Goal: Check status: Check status

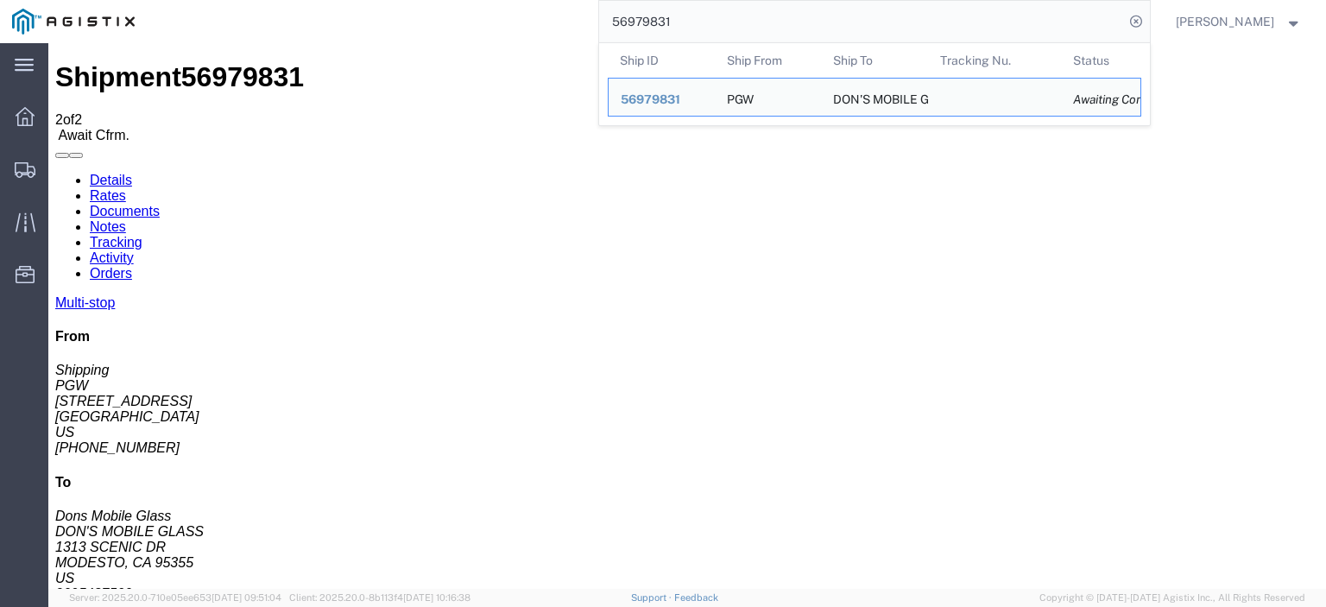
drag, startPoint x: 721, startPoint y: 26, endPoint x: 598, endPoint y: 9, distance: 123.8
click at [600, 9] on div "56979831 Ship ID Ship From Ship To Tracking Nu. Status Ship ID 56979831 Ship Fr…" at bounding box center [648, 21] width 1003 height 43
drag, startPoint x: 131, startPoint y: 205, endPoint x: 10, endPoint y: 212, distance: 121.1
click div "Ship From PGW (Shipping) [STREET_ADDRESS] [PHONE_NUMBER] [EMAIL_ADDRESS][DOMAIN…"
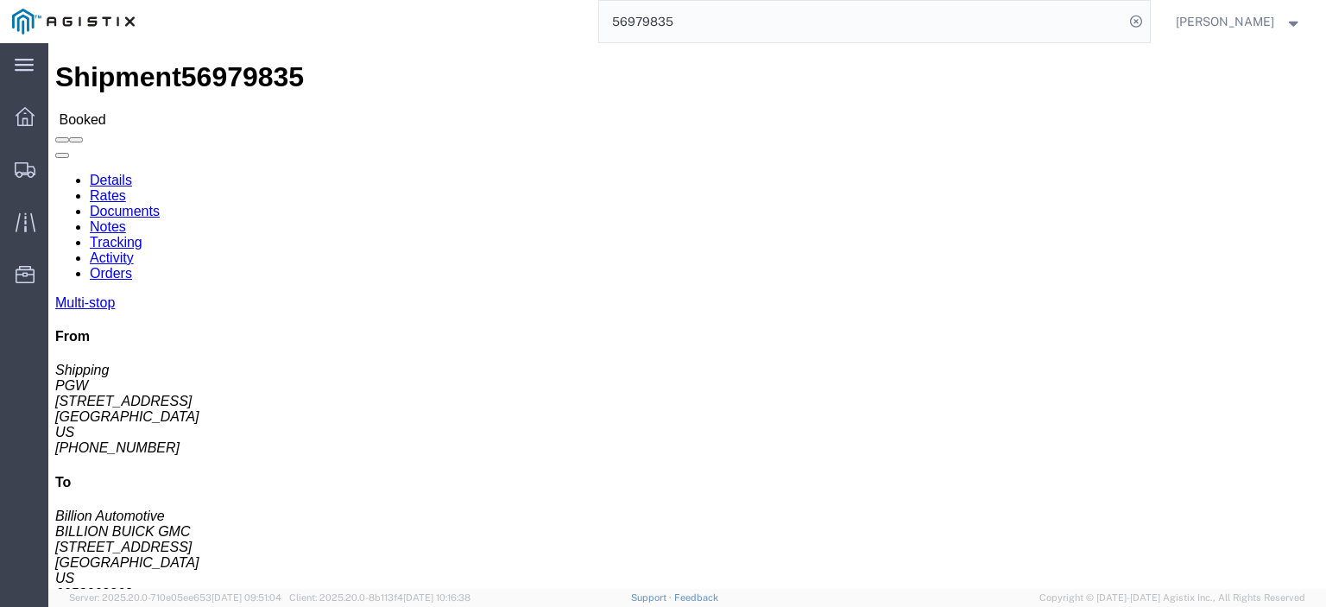
copy address "[STREET_ADDRESS]"
drag, startPoint x: 344, startPoint y: 205, endPoint x: 244, endPoint y: 205, distance: 99.3
click div "Ship To BILLION BUICK GMC (Billion Automotive) 31559 [STREET_ADDRESS] 6053668363"
copy address "[STREET_ADDRESS]"
drag, startPoint x: 283, startPoint y: 186, endPoint x: 249, endPoint y: 177, distance: 35.6
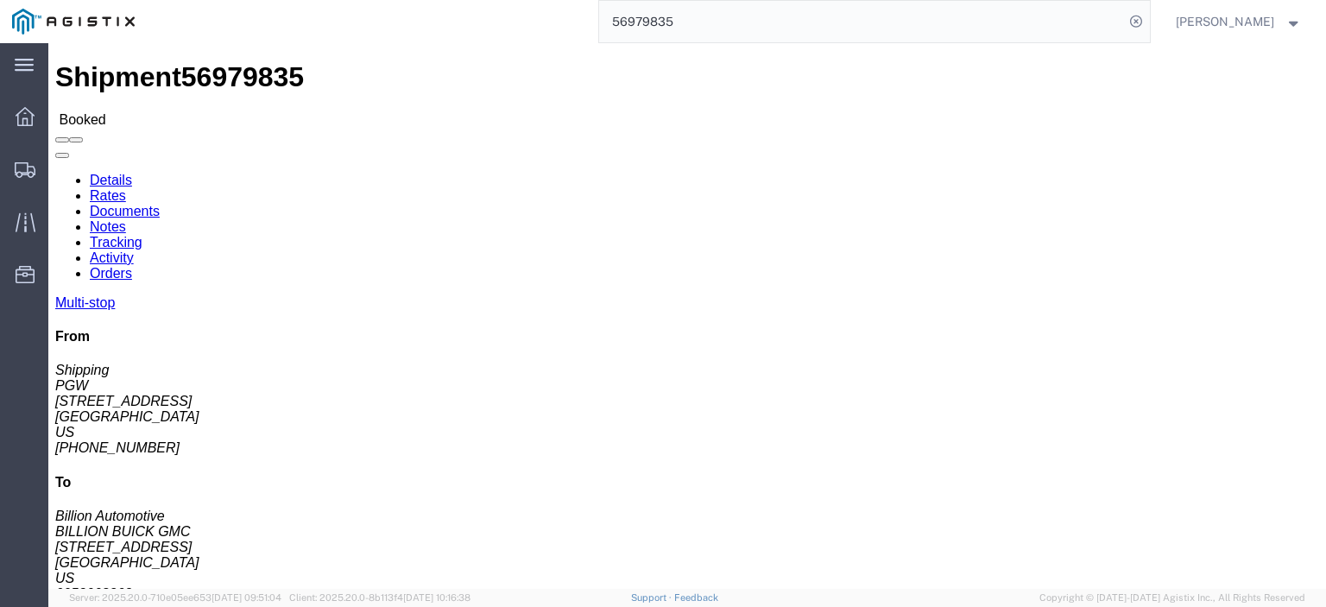
click address "BILLION BUICK GMC (Billion Automotive) 31559 [STREET_ADDRESS] 6053668363"
copy address "BILLION BUICK GMC (Billion Automotive) 31559"
drag, startPoint x: 388, startPoint y: 221, endPoint x: 256, endPoint y: 217, distance: 133.0
click div "Ship To BILLION BUICK GMC (Billion Automotive) 31559 [STREET_ADDRESS] 6053668363"
copy address "[GEOGRAPHIC_DATA]"
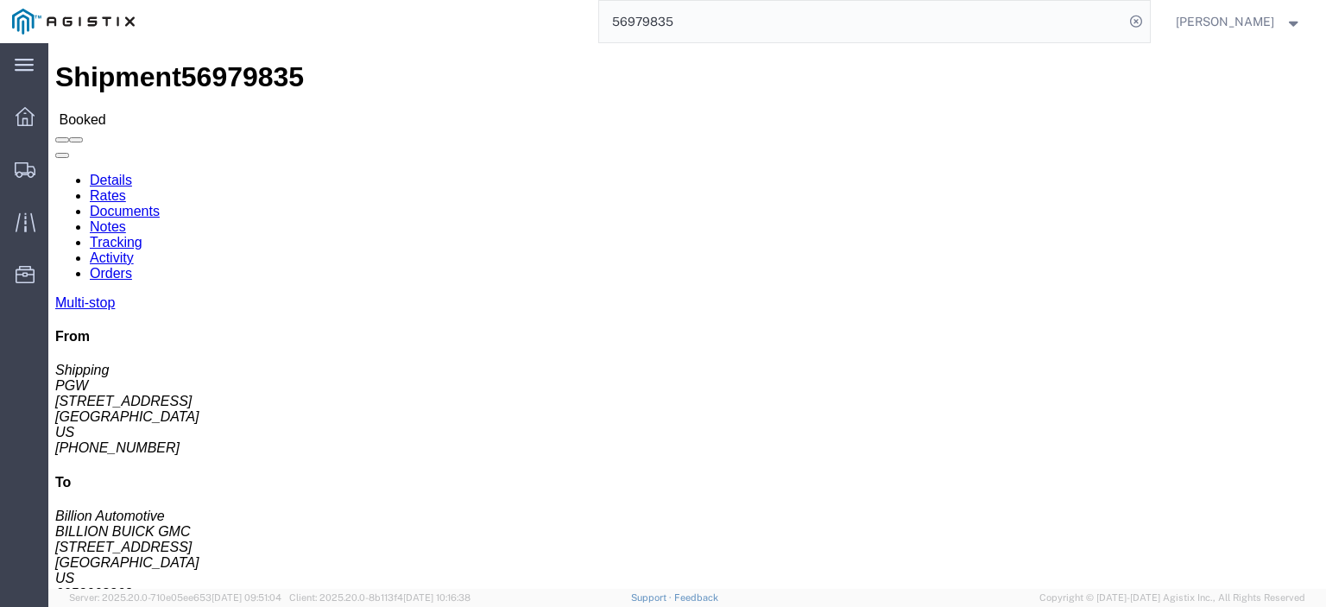
drag, startPoint x: 325, startPoint y: 257, endPoint x: 231, endPoint y: 256, distance: 93.3
click div "Ship From PGW (Shipping) 5329 [STREET_ADDRESS] [PHONE_NUMBER] [EMAIL_ADDRESS][D…"
click address "BILLION BUICK GMC (Billion Automotive) 31559 [STREET_ADDRESS] 6053668363"
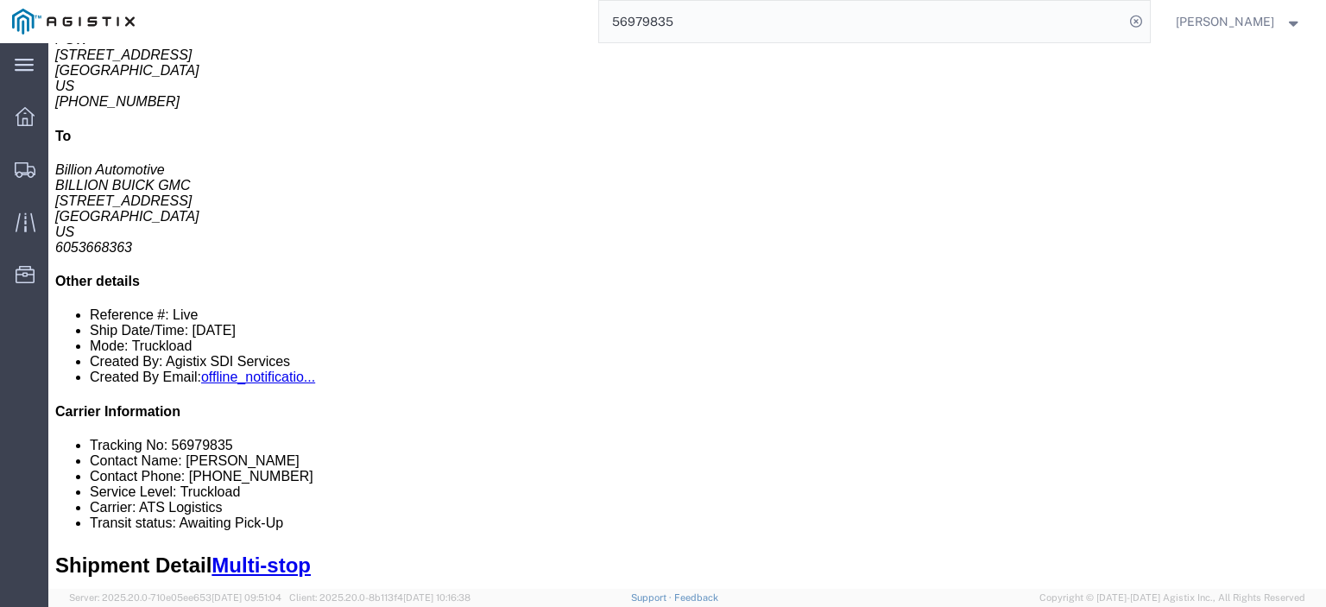
scroll to position [259, 0]
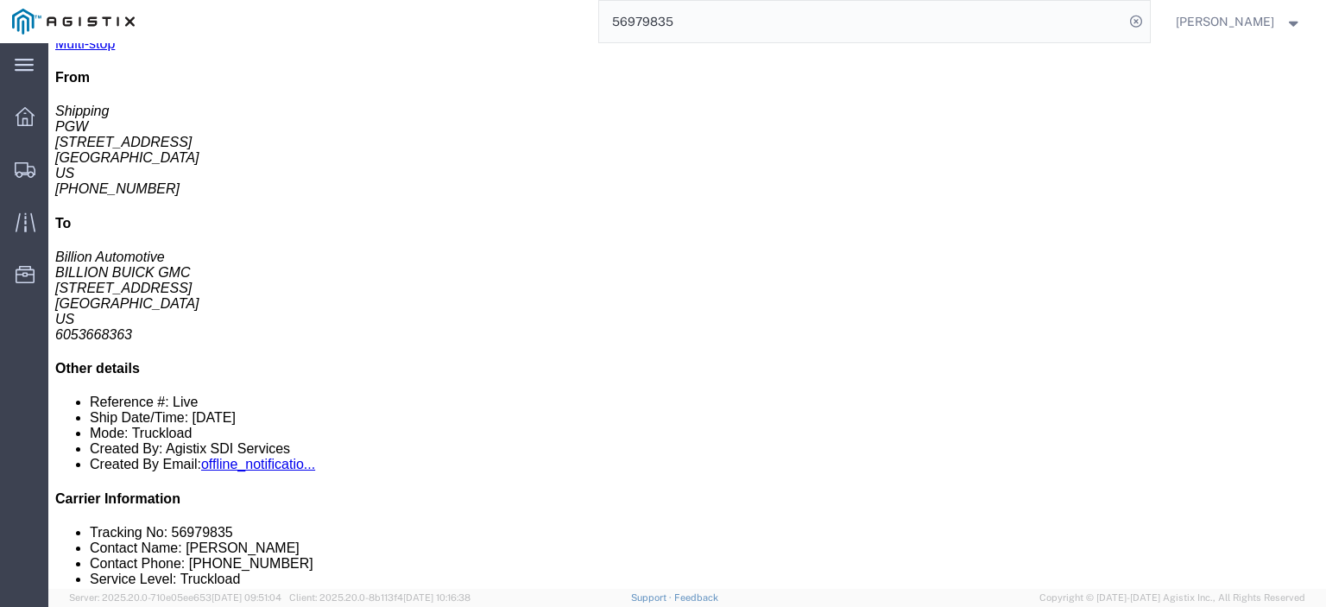
drag, startPoint x: 283, startPoint y: 250, endPoint x: 185, endPoint y: 255, distance: 98.5
click td "5589 - PGW autoglass - [GEOGRAPHIC_DATA] [STREET_ADDRESS]"
click div "[STREET_ADDRESS]"
drag, startPoint x: 284, startPoint y: 252, endPoint x: 180, endPoint y: 249, distance: 104.5
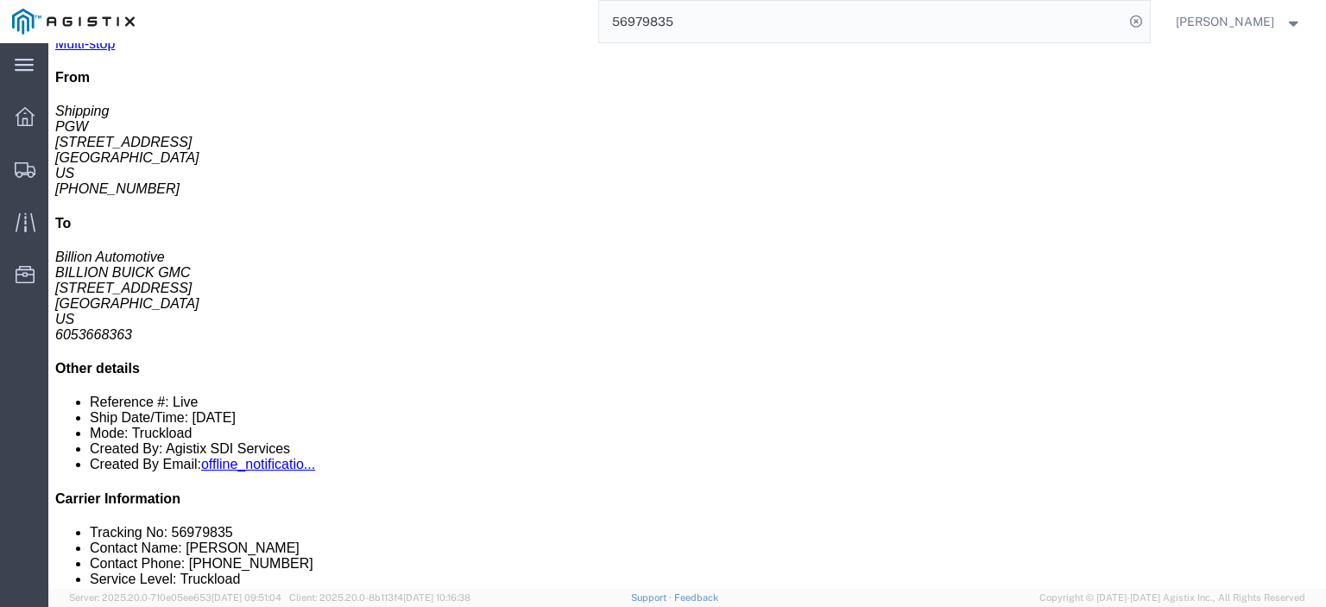
click tr "2 Delivery 5589 - PGW autoglass - [GEOGRAPHIC_DATA] [STREET_ADDRESS] Phone Nu.:…"
click div "[STREET_ADDRESS]"
drag, startPoint x: 287, startPoint y: 251, endPoint x: 188, endPoint y: 250, distance: 98.4
click td "5589 - PGW autoglass - [GEOGRAPHIC_DATA] [STREET_ADDRESS]"
copy div "[STREET_ADDRESS]"
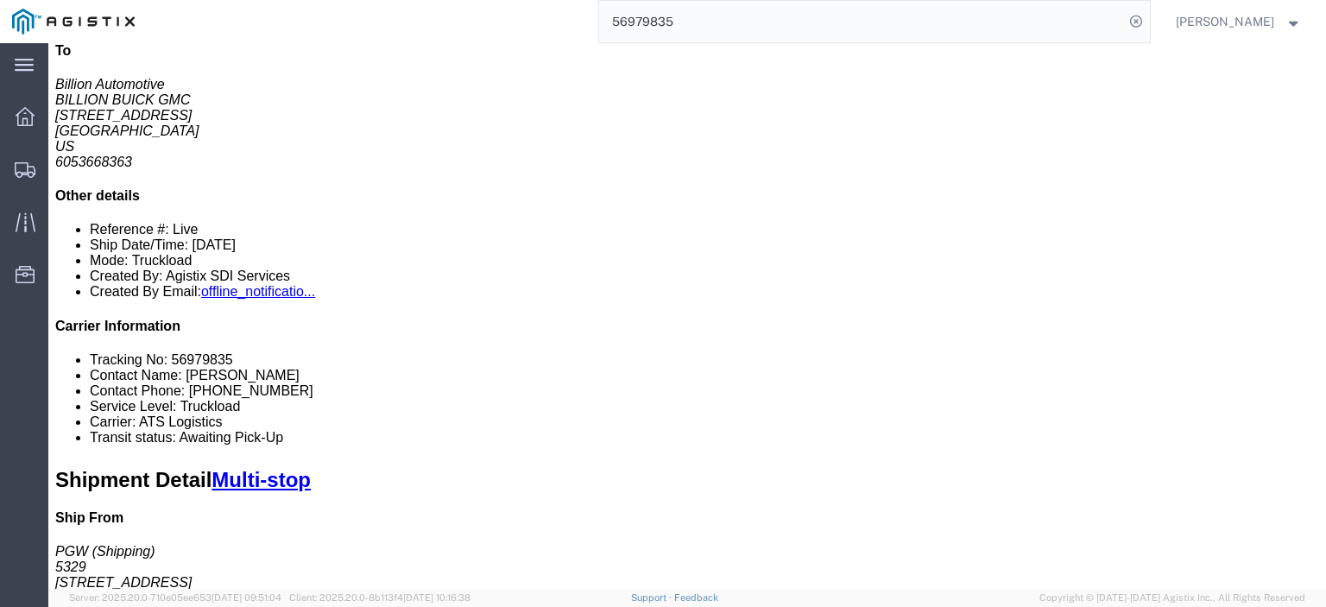
scroll to position [345, 0]
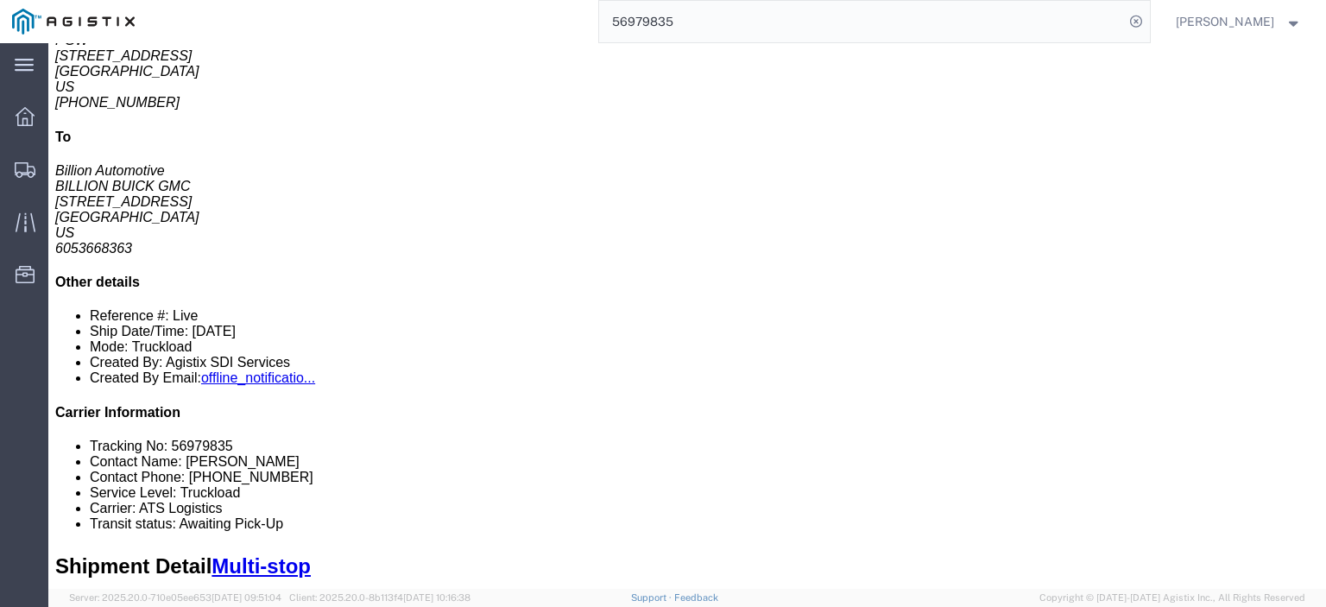
drag, startPoint x: 377, startPoint y: 198, endPoint x: 187, endPoint y: 199, distance: 189.9
click td "5492 - PGW auto glass - [GEOGRAPHIC_DATA] [STREET_ADDRESS][PERSON_NAME]"
copy div "[STREET_ADDRESS][PERSON_NAME][PERSON_NAME]"
drag, startPoint x: 377, startPoint y: 184, endPoint x: 191, endPoint y: 187, distance: 186.5
click div "5492 - PGW auto glass - [GEOGRAPHIC_DATA]"
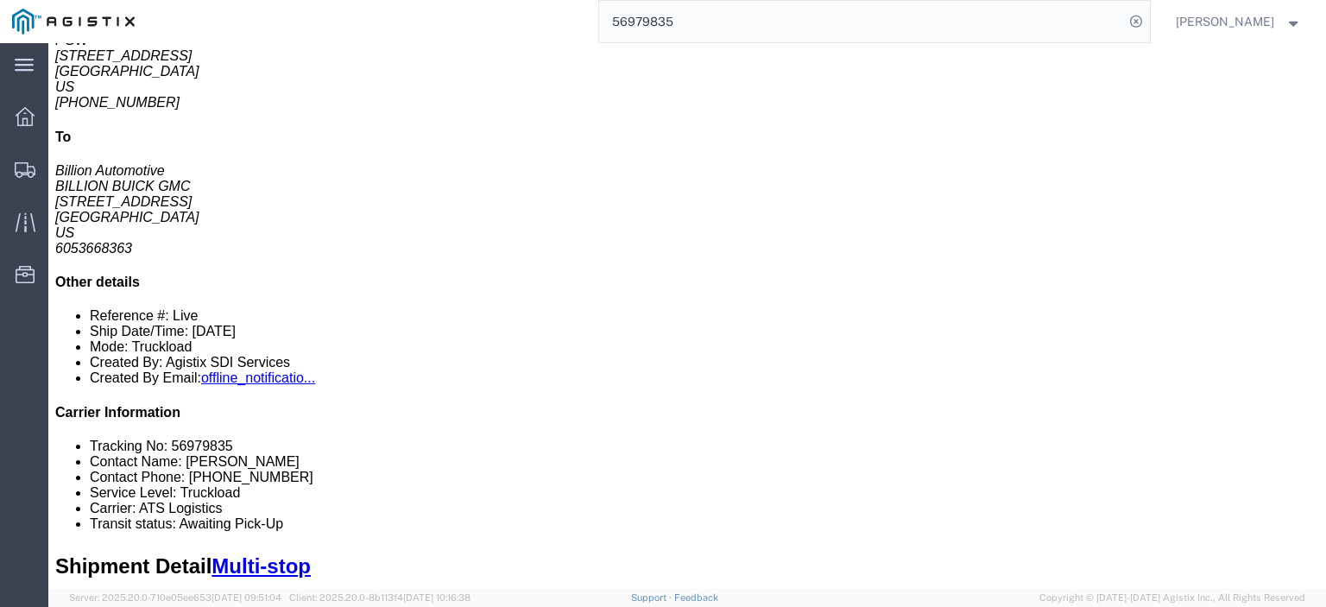
copy div "5492 - PGW auto glass - [GEOGRAPHIC_DATA]"
drag, startPoint x: 475, startPoint y: 196, endPoint x: 386, endPoint y: 205, distance: 89.3
click div "[STREET_ADDRESS][PERSON_NAME]"
copy div "Ankeny, IA, 50021"
drag, startPoint x: 764, startPoint y: 201, endPoint x: 600, endPoint y: 208, distance: 164.2
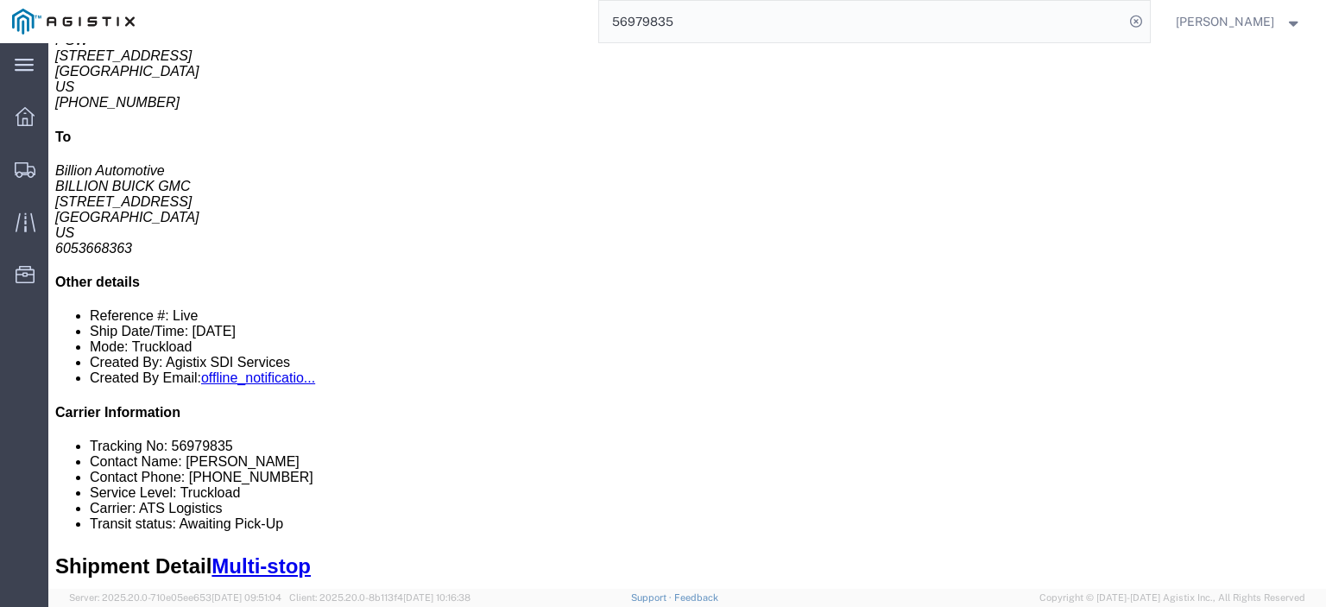
click td "Phone Nu.: [PHONE_NUMBER] Email: [EMAIL_ADDRESS][DOMAIN_NAME]"
copy div "[EMAIL_ADDRESS][DOMAIN_NAME]"
drag, startPoint x: 713, startPoint y: 184, endPoint x: 627, endPoint y: 186, distance: 86.4
click div "Phone Nu.: [PHONE_NUMBER]"
copy div "[PHONE_NUMBER]"
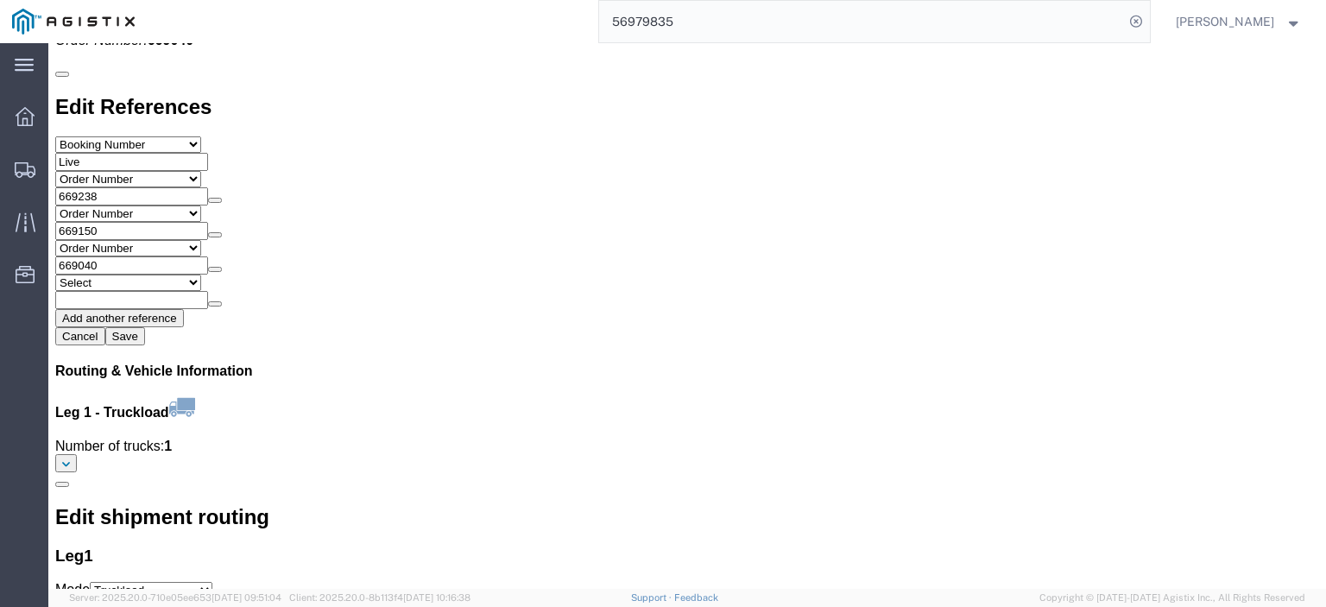
scroll to position [1899, 0]
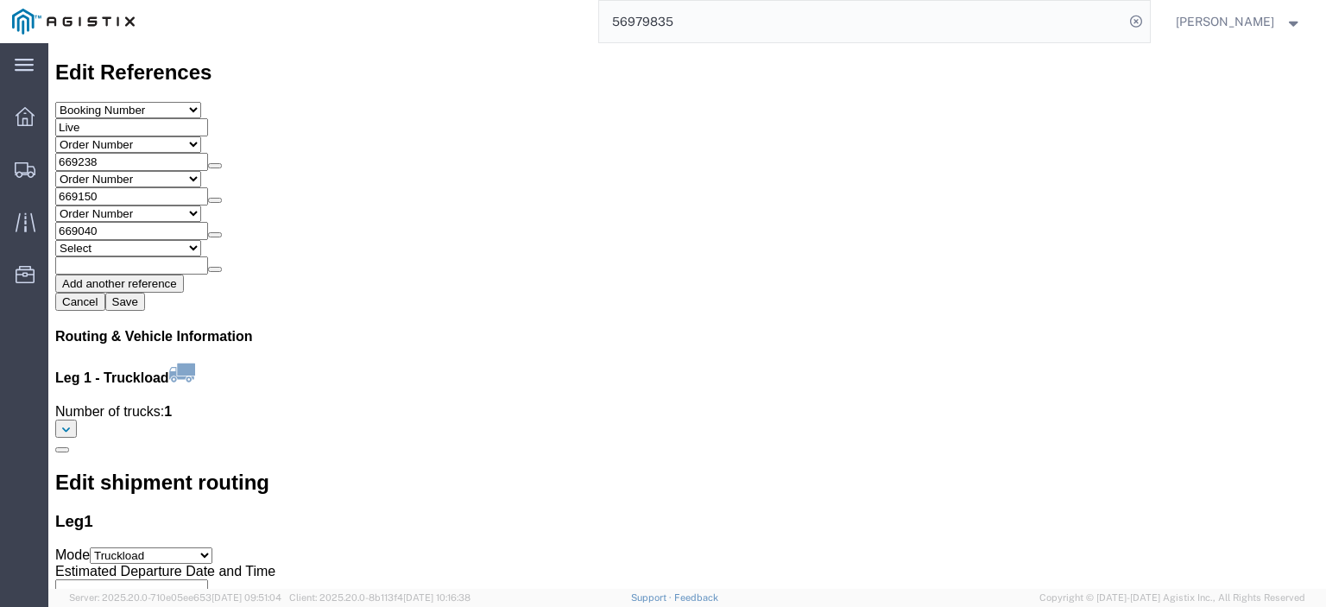
click link "Rates"
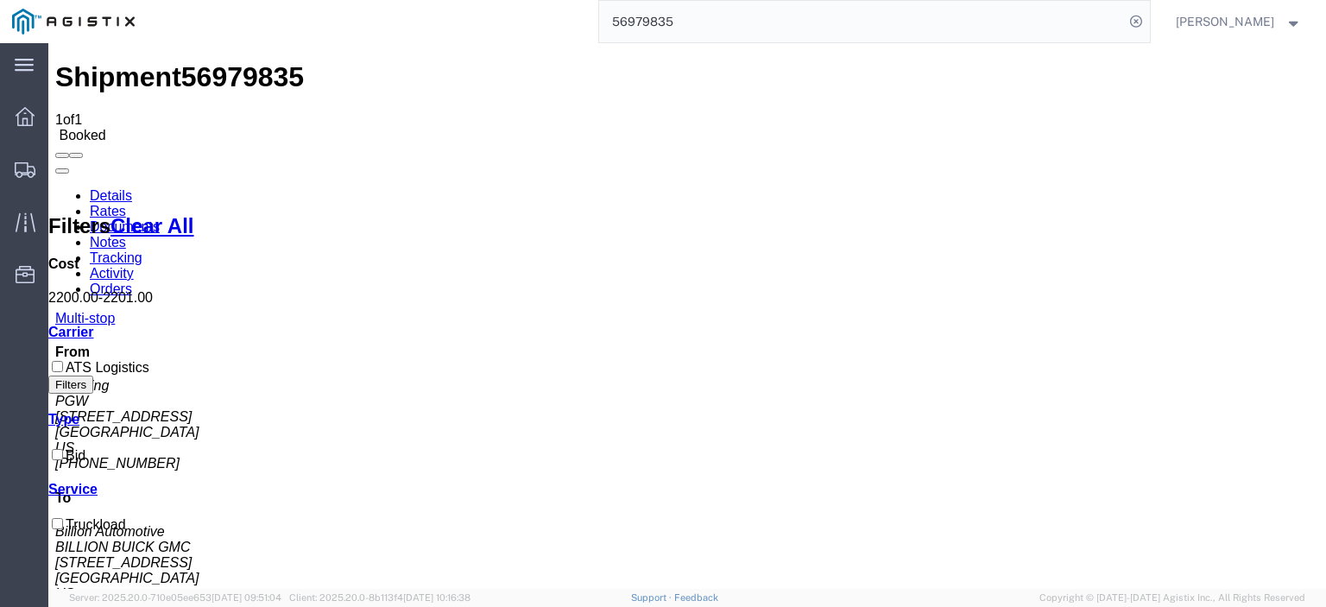
click at [126, 235] on link "Notes" at bounding box center [108, 242] width 36 height 15
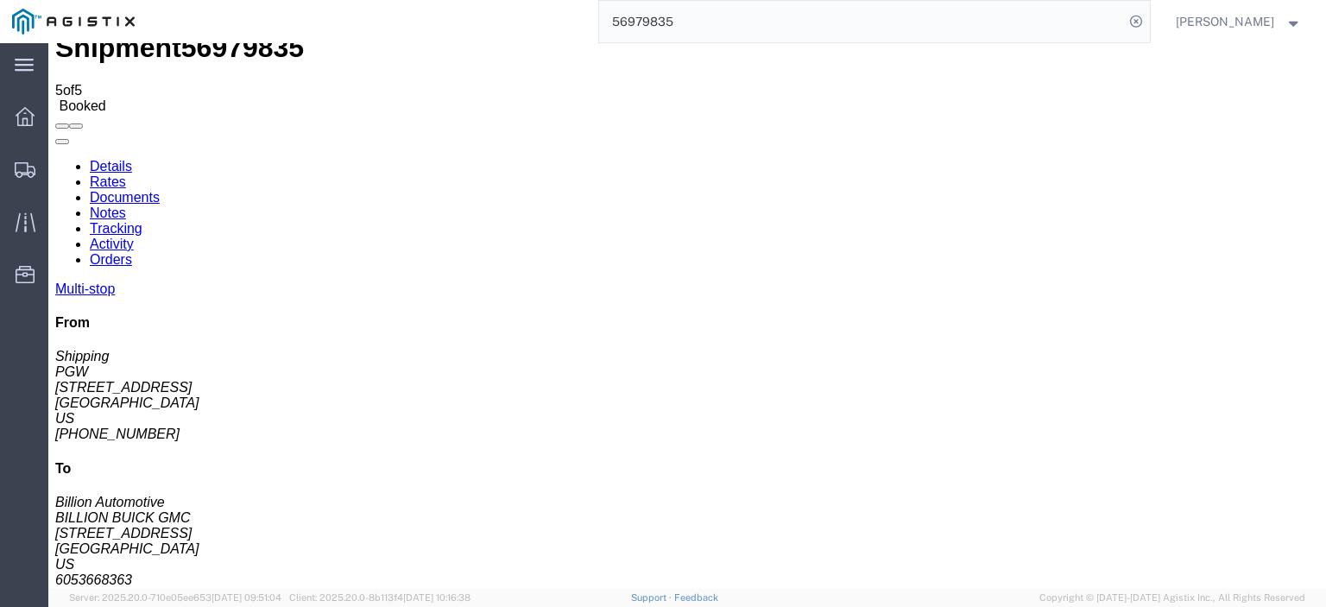
scroll to position [46, 0]
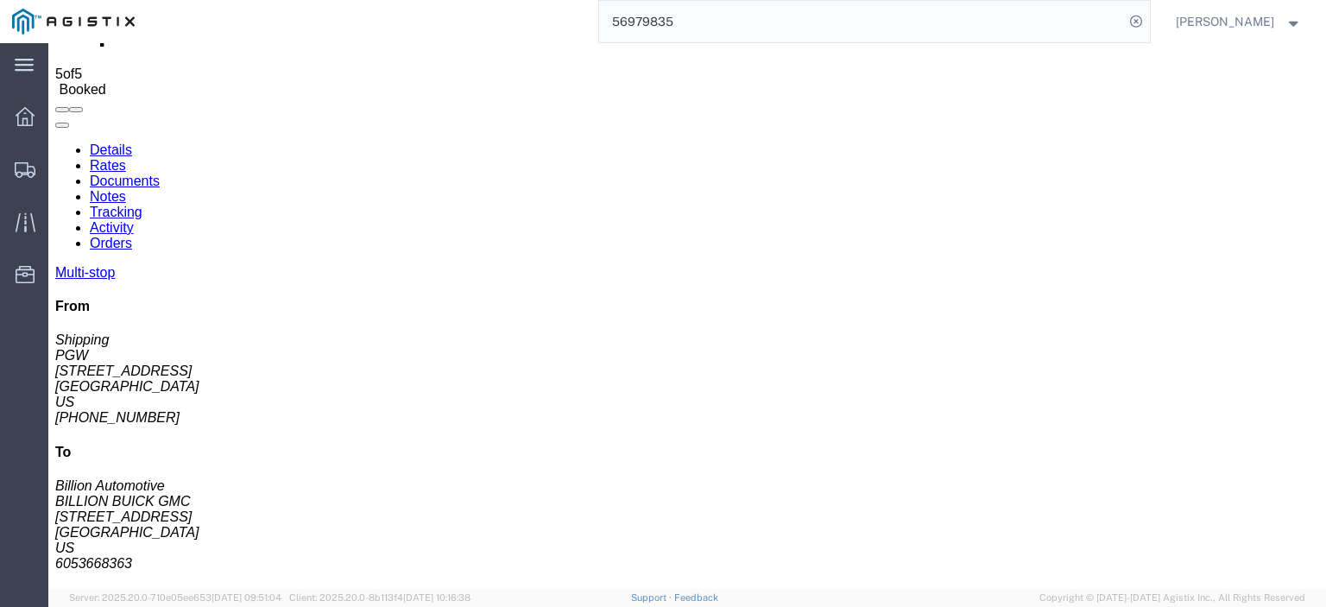
drag, startPoint x: 738, startPoint y: 20, endPoint x: 439, endPoint y: 5, distance: 299.1
click at [439, 5] on div "56979835" at bounding box center [648, 21] width 1003 height 43
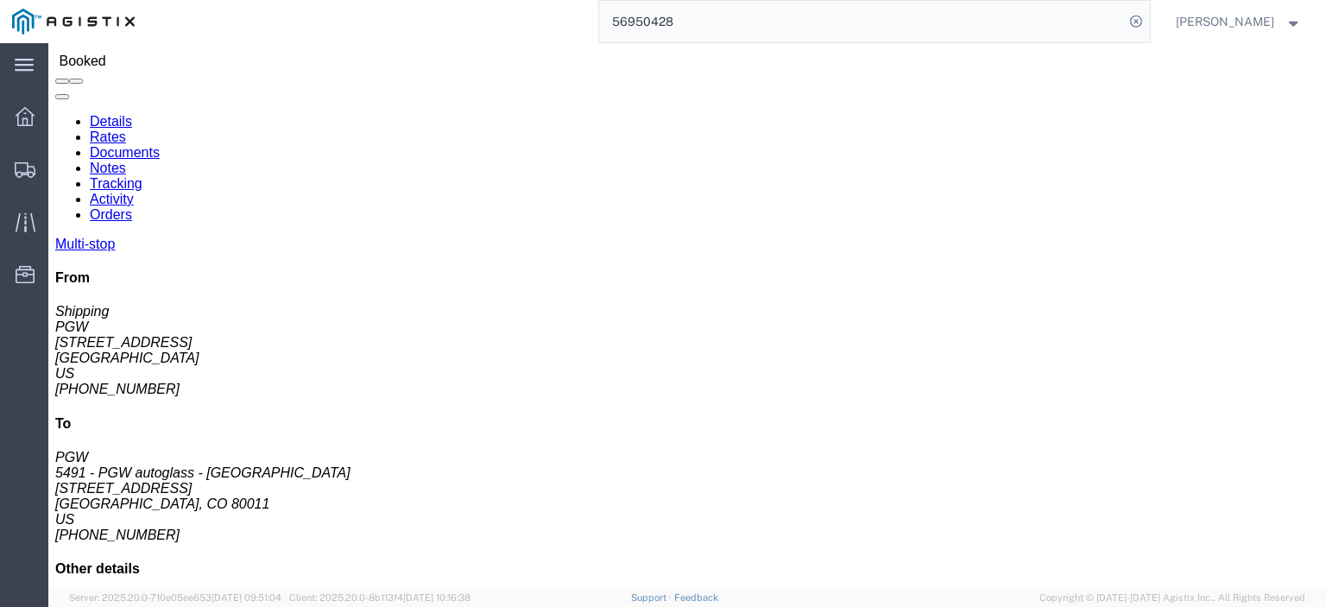
scroll to position [86, 0]
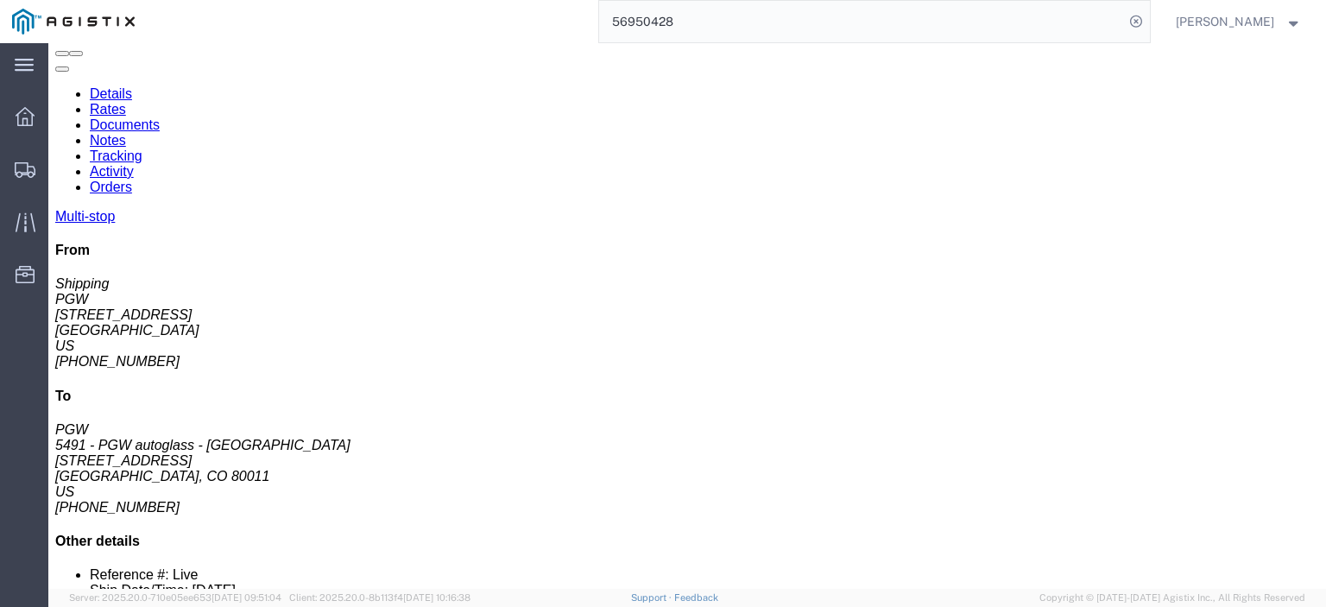
drag, startPoint x: 750, startPoint y: 422, endPoint x: 578, endPoint y: 432, distance: 172.9
click div "Email: [EMAIL_ADDRESS][DOMAIN_NAME]"
drag, startPoint x: 678, startPoint y: 461, endPoint x: 577, endPoint y: 464, distance: 101.0
click div "Email: [EMAIL_ADDRESS][DOMAIN_NAME]"
drag, startPoint x: 722, startPoint y: 27, endPoint x: 545, endPoint y: -11, distance: 181.0
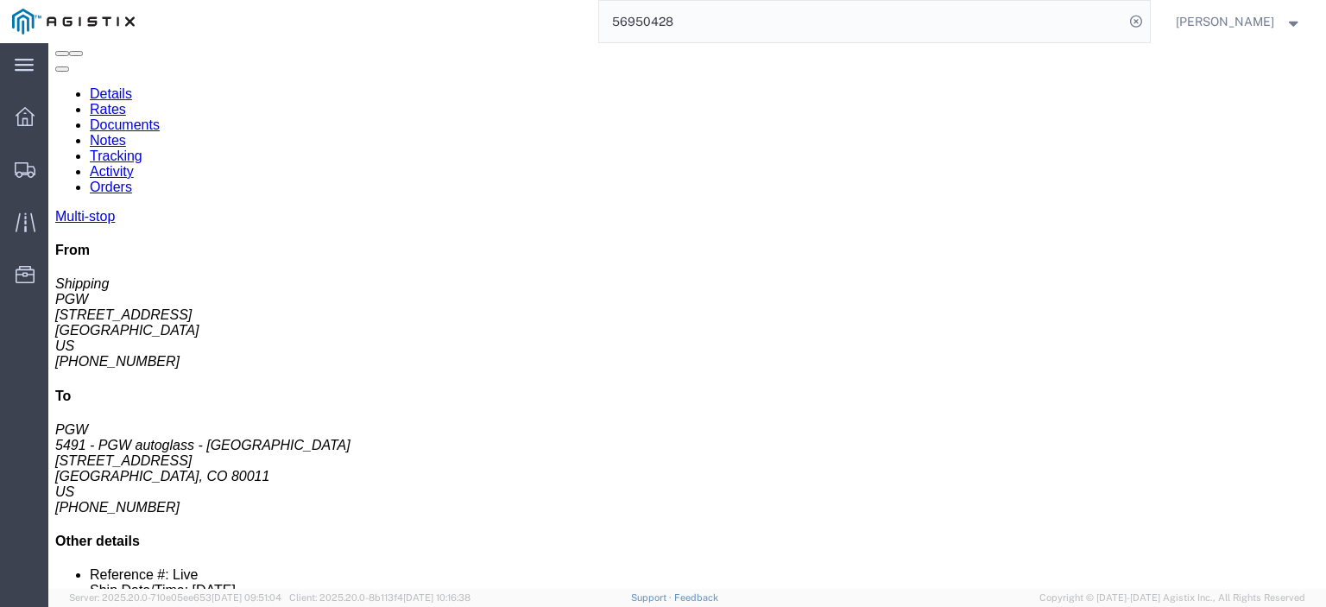
click at [545, 0] on html "main_menu Created with Sketch. Collapse Menu Dashboard Shipments Traffic Resour…" at bounding box center [663, 303] width 1326 height 607
paste input "83488"
type input "56983488"
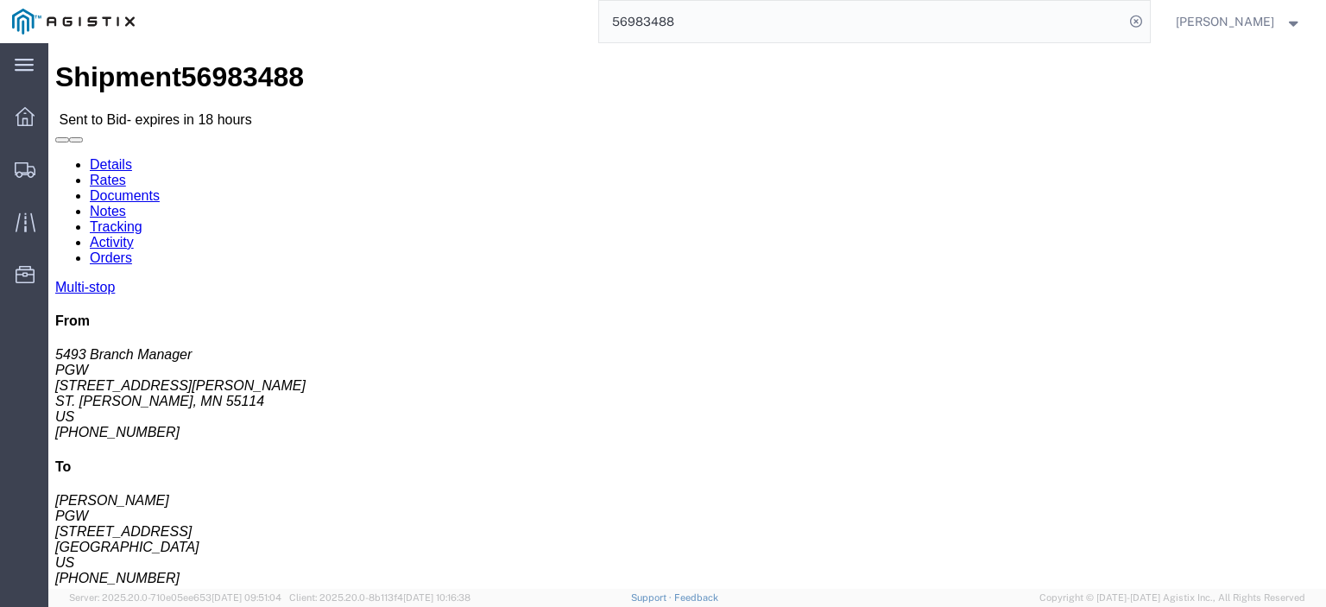
click span "56983488"
drag, startPoint x: 79, startPoint y: 212, endPoint x: 34, endPoint y: 198, distance: 47.2
click html "Shipment 56983488 Sent to Bid - expires in 18 hours Details Rates Documents Not…"
drag, startPoint x: 54, startPoint y: 180, endPoint x: 11, endPoint y: 162, distance: 46.0
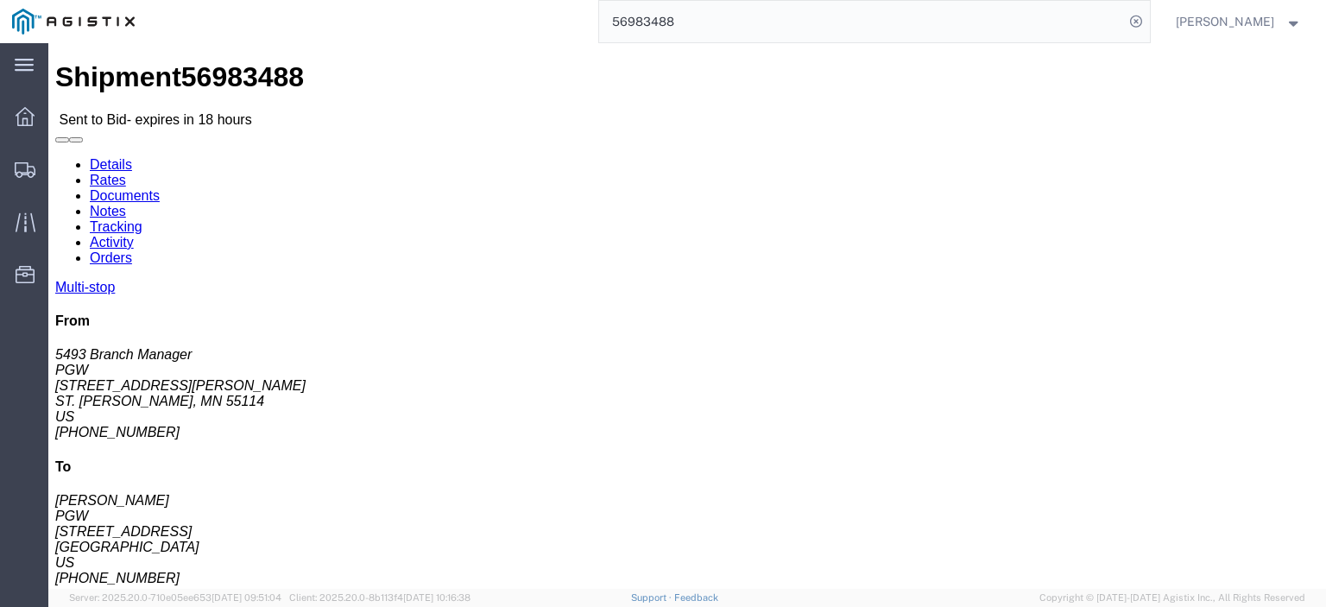
click div "Ship From PGW (5493 Branch Manager) [STREET_ADDRESS][PERSON_NAME] [PERSON_NAME]…"
drag, startPoint x: 36, startPoint y: 168, endPoint x: 104, endPoint y: 180, distance: 69.1
click address "PGW (5493 Branch Manager) [STREET_ADDRESS][PERSON_NAME] [PERSON_NAME][GEOGRAPHI…"
drag, startPoint x: 133, startPoint y: 239, endPoint x: 16, endPoint y: 237, distance: 117.4
click div "Ship From PGW (5493 Branch Manager) [STREET_ADDRESS][PERSON_NAME] [PERSON_NAME]…"
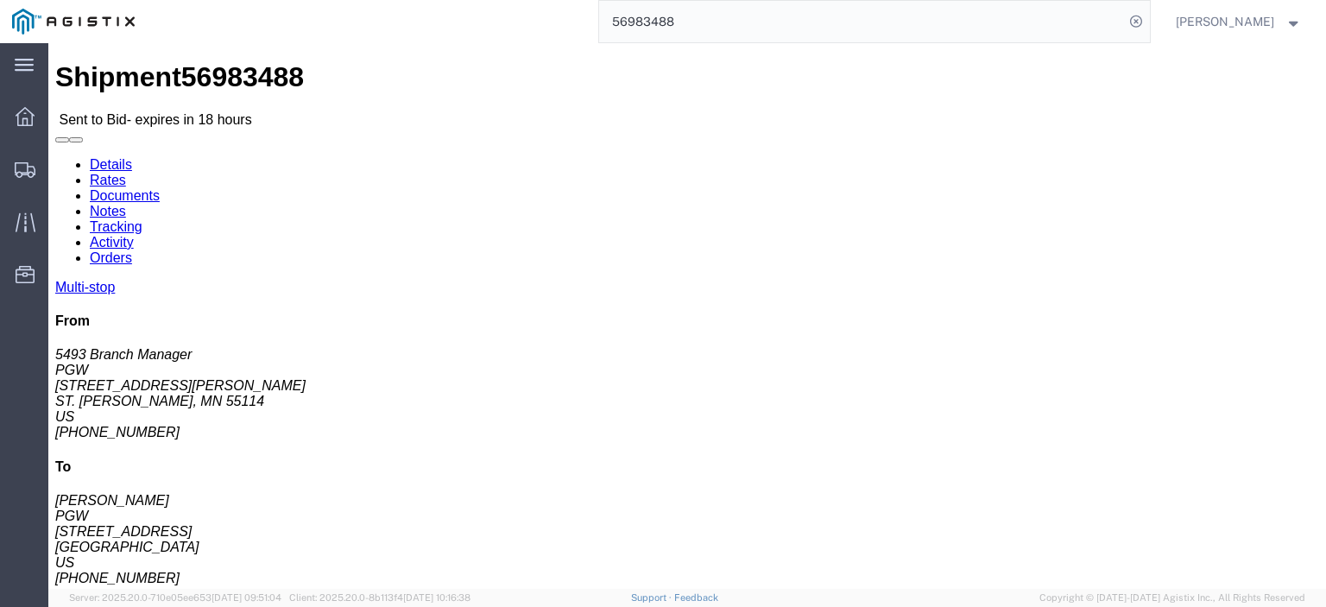
drag, startPoint x: 192, startPoint y: 291, endPoint x: 16, endPoint y: 291, distance: 176.1
click div "Ship From PGW (5493 Branch Manager) [STREET_ADDRESS][PERSON_NAME] [PERSON_NAME]…"
drag, startPoint x: 98, startPoint y: 270, endPoint x: 10, endPoint y: 278, distance: 87.5
click div "Ship From PGW (5493 Branch Manager) [STREET_ADDRESS][PERSON_NAME] [PERSON_NAME]…"
drag, startPoint x: 38, startPoint y: 268, endPoint x: 81, endPoint y: 280, distance: 44.6
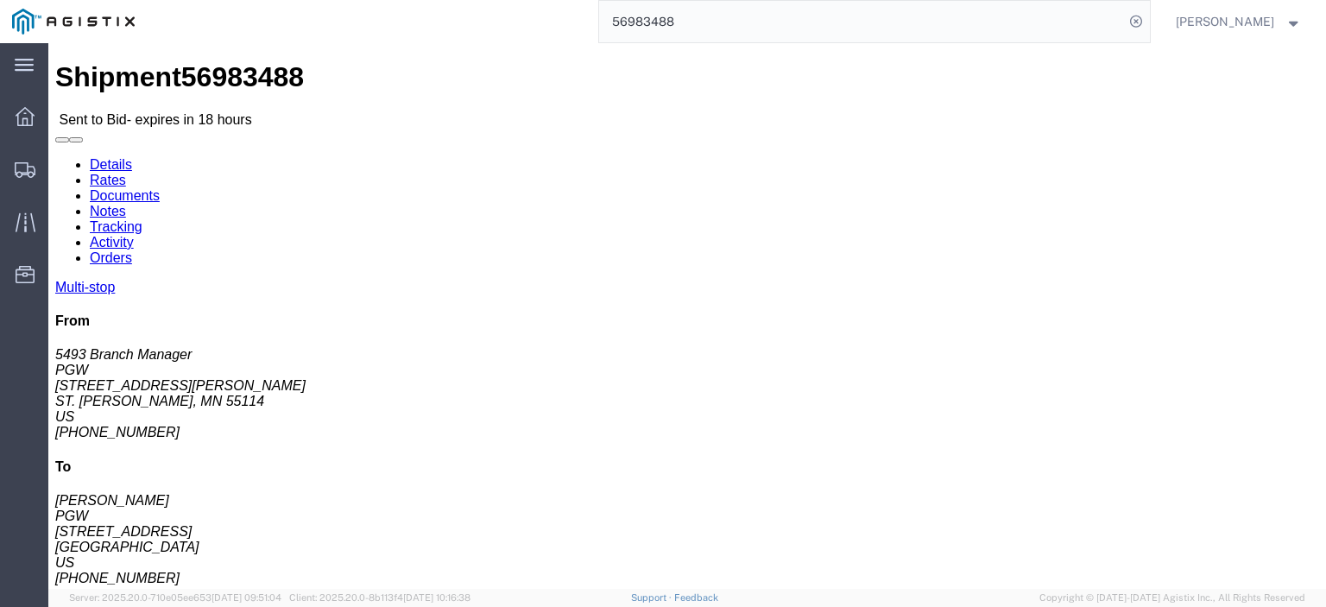
click address "PGW (5493 Branch Manager) [STREET_ADDRESS][PERSON_NAME] [PERSON_NAME][GEOGRAPHI…"
drag, startPoint x: 348, startPoint y: 204, endPoint x: 237, endPoint y: 205, distance: 110.5
click div "Ship To PGW ([PERSON_NAME]) [STREET_ADDRESS] [PHONE_NUMBER] [EMAIL_ADDRESS][DOM…"
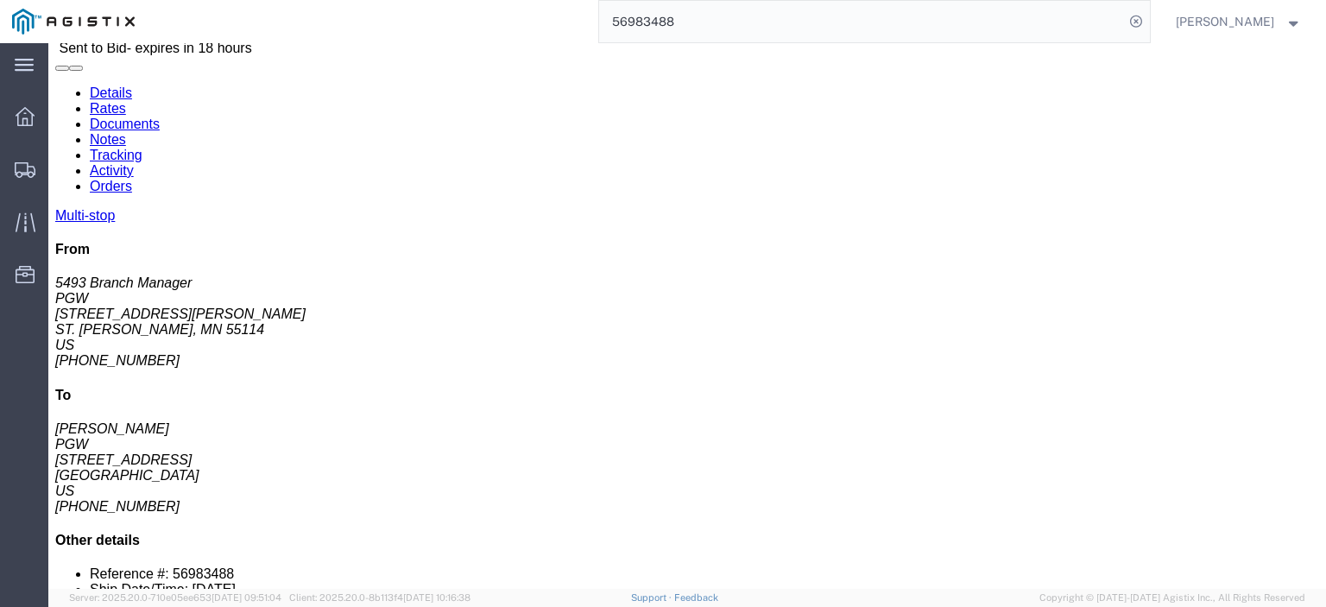
scroll to position [173, 0]
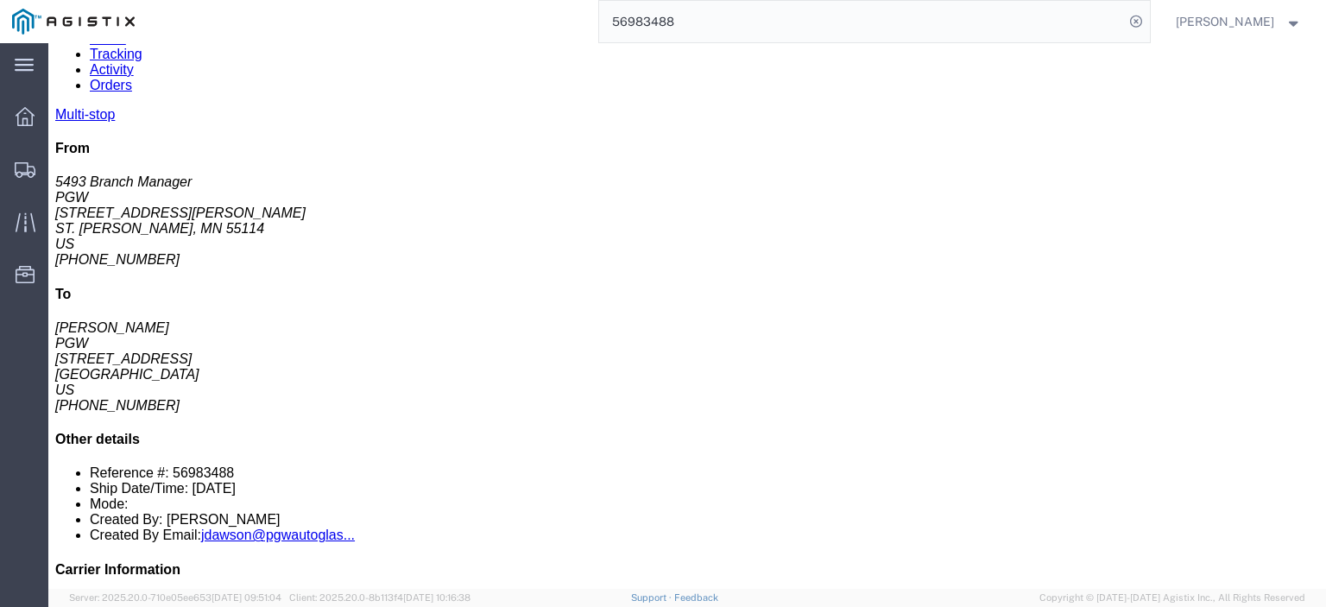
drag, startPoint x: 297, startPoint y: 370, endPoint x: 186, endPoint y: 376, distance: 111.5
click td "PGW [STREET_ADDRESS]"
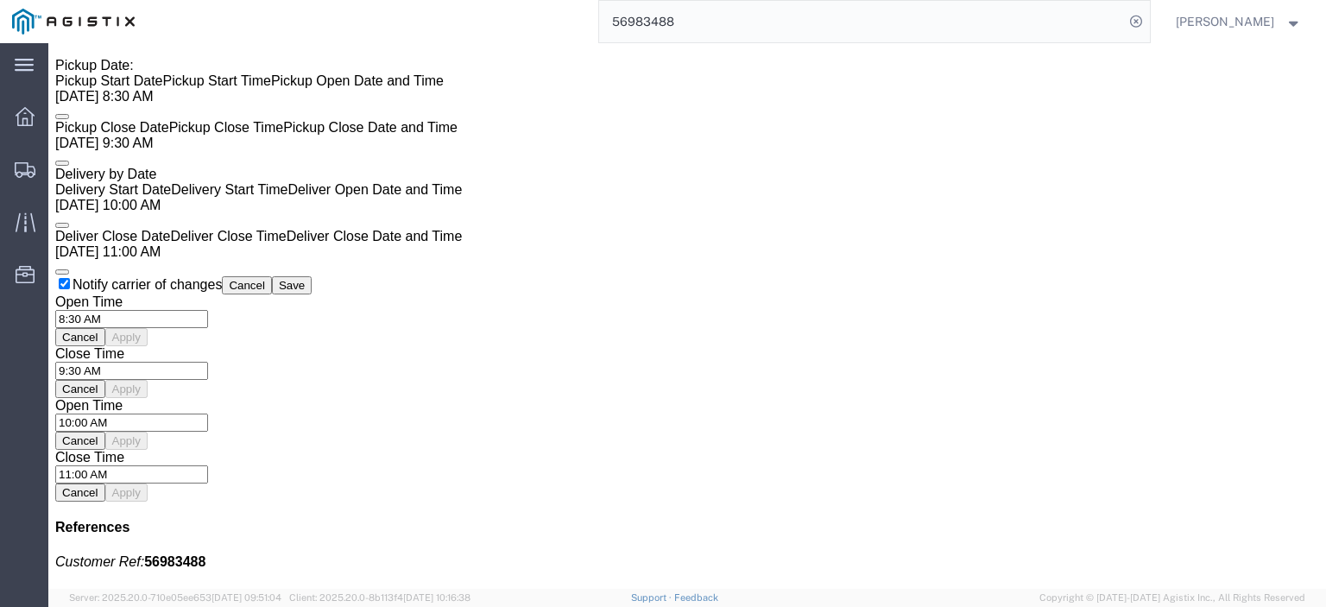
scroll to position [1381, 0]
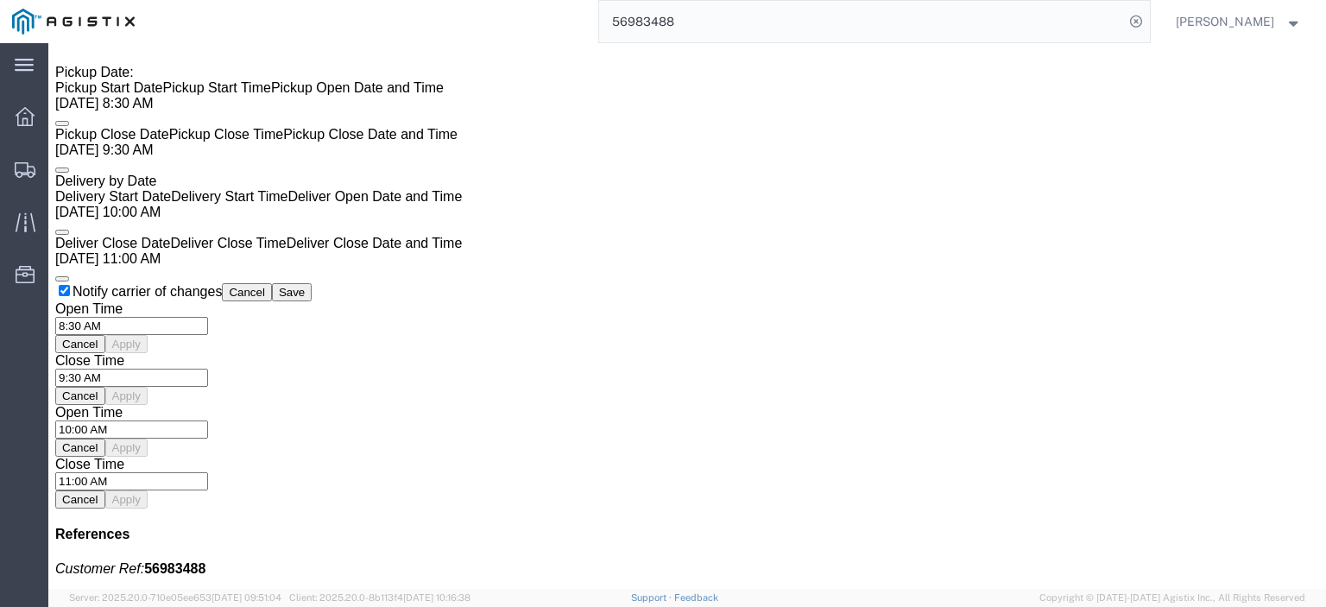
click link "Rates"
